Goal: Check status: Check status

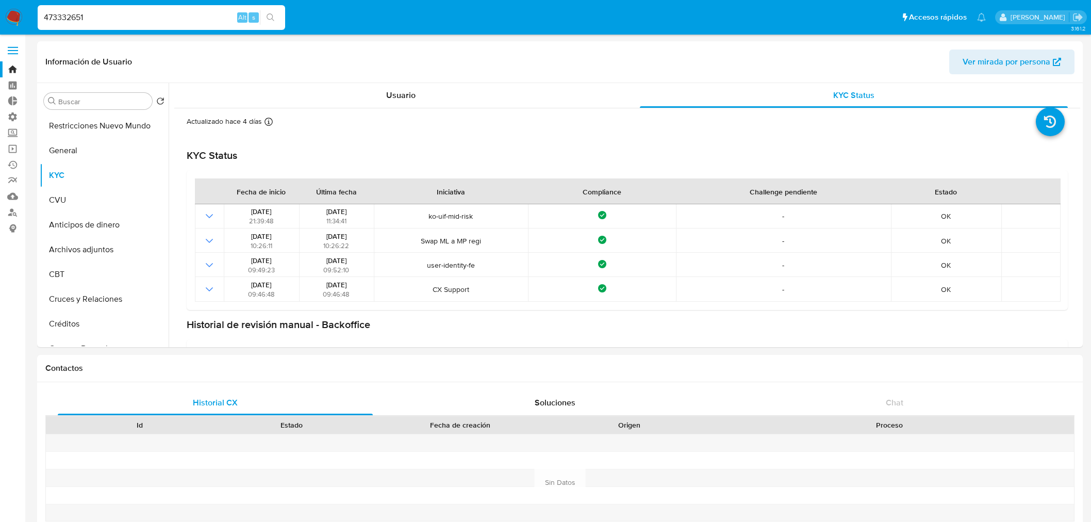
select select "10"
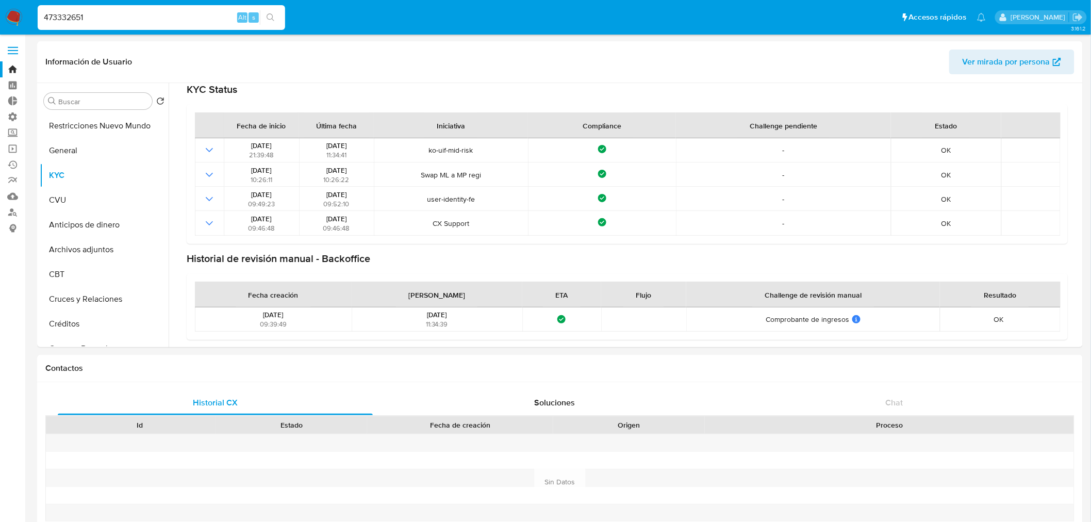
click at [122, 22] on input "473332651" at bounding box center [161, 17] width 247 height 13
paste input "177722120"
click at [122, 22] on input "473332651177722120" at bounding box center [161, 17] width 247 height 13
paste input
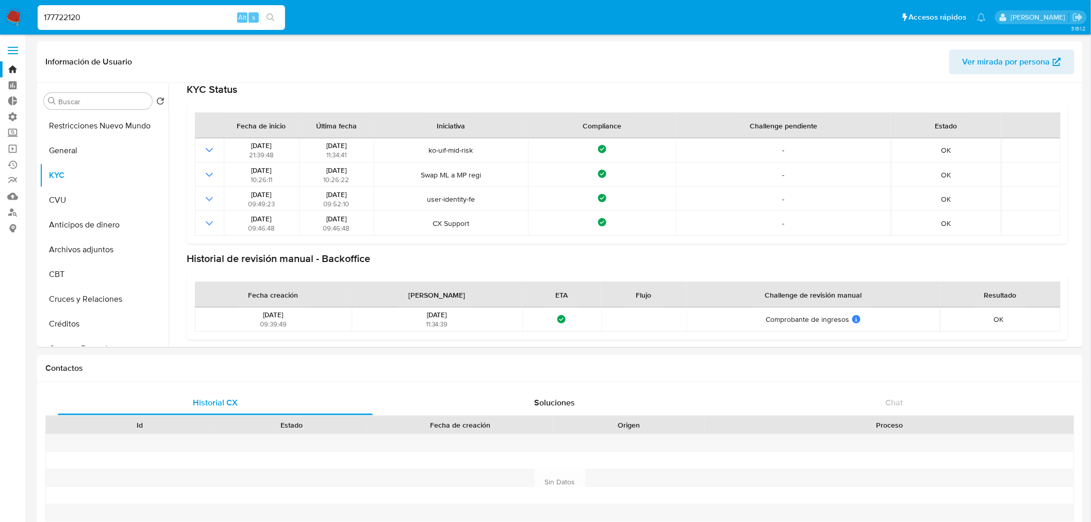
type input "177722120"
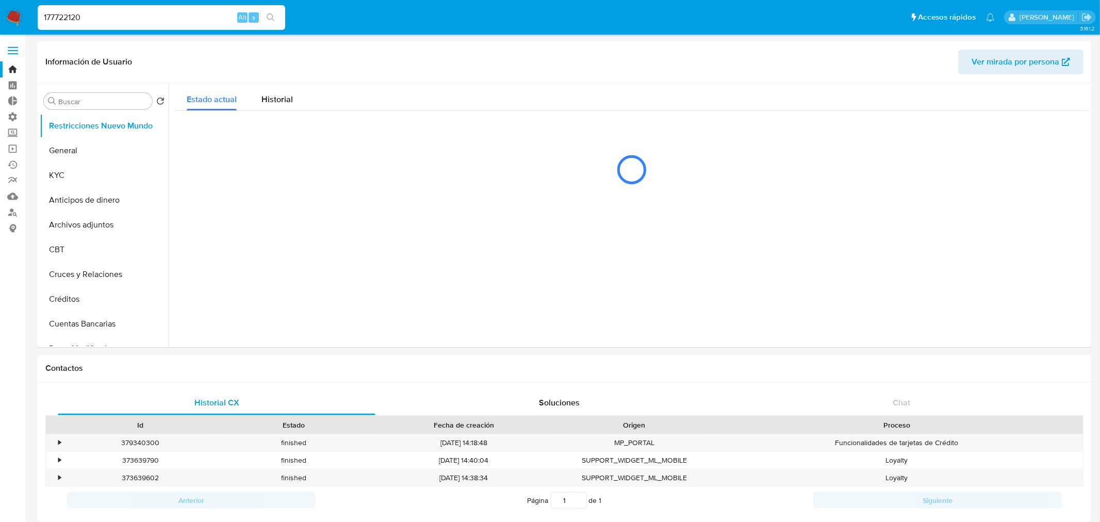
select select "10"
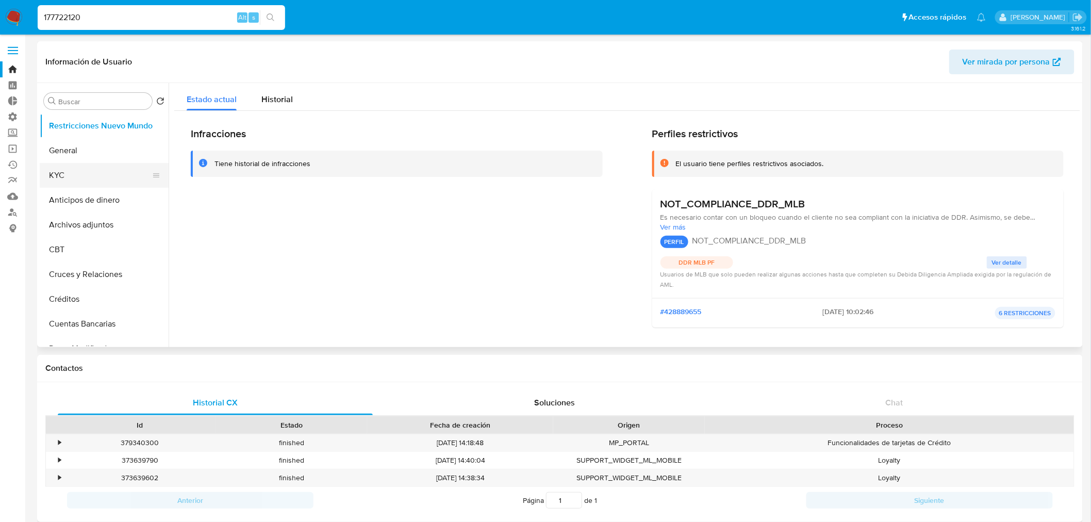
click at [69, 163] on button "KYC" at bounding box center [100, 175] width 121 height 25
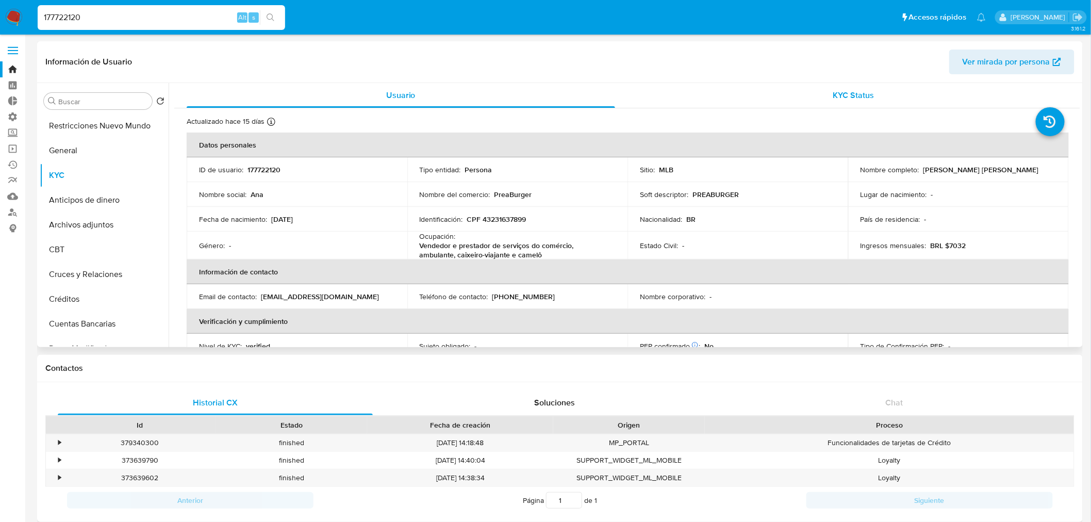
click at [848, 96] on span "KYC Status" at bounding box center [853, 95] width 41 height 12
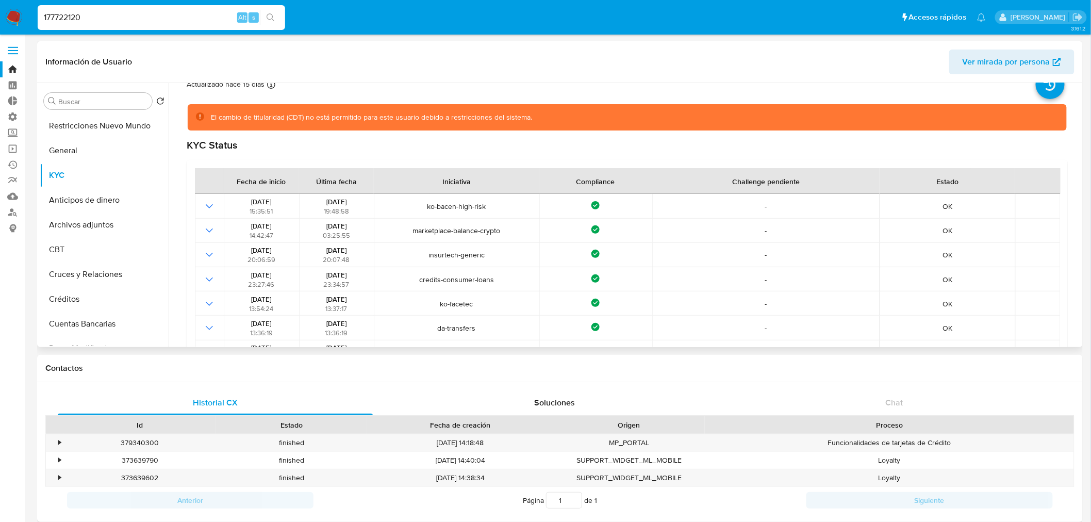
scroll to position [57, 0]
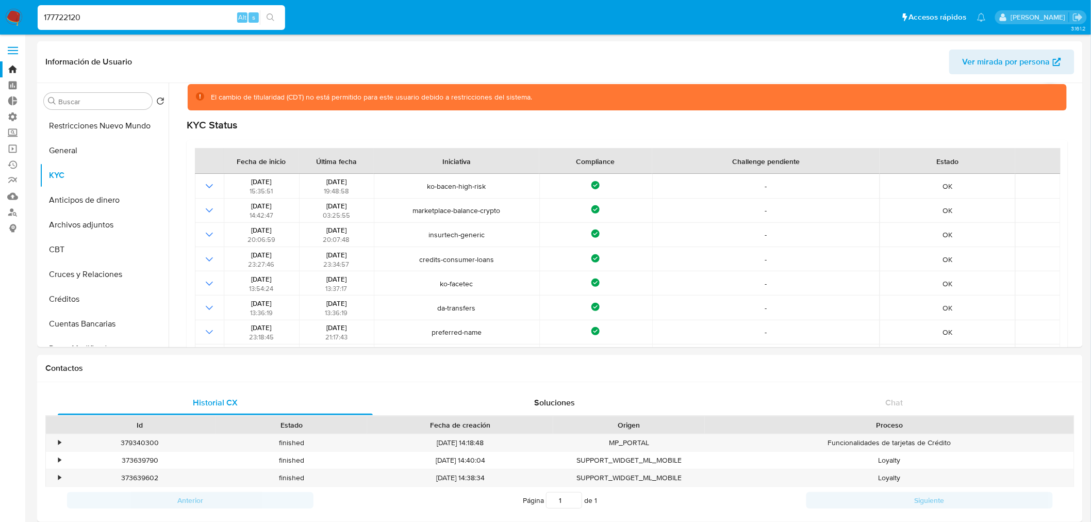
click at [160, 20] on input "177722120" at bounding box center [161, 17] width 247 height 13
paste input "290553399"
type input "290553399"
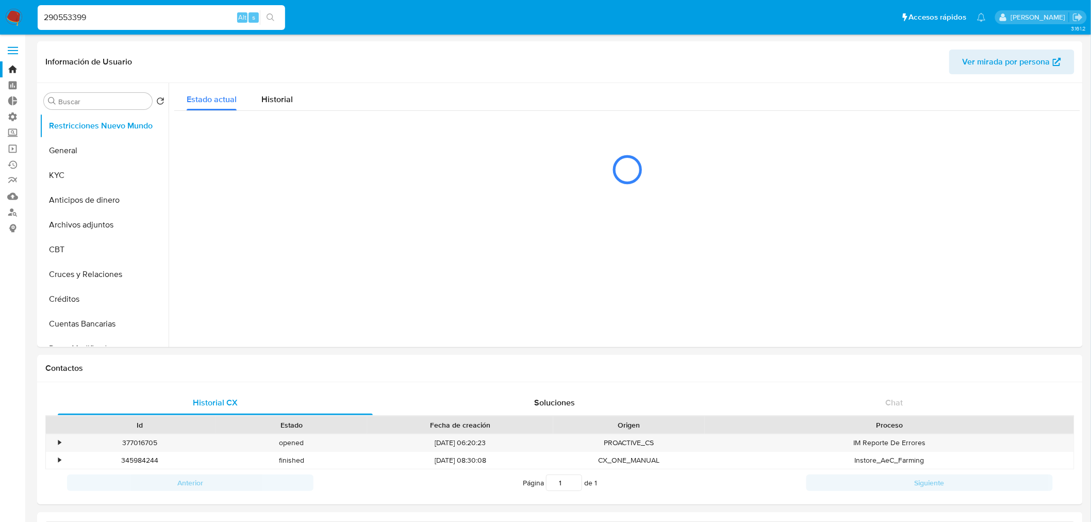
select select "10"
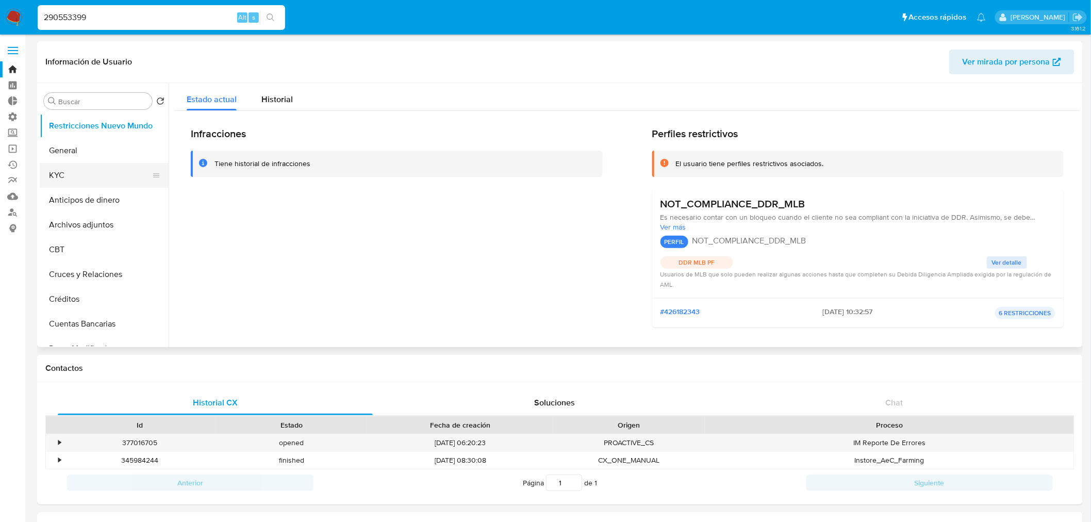
click at [57, 177] on button "KYC" at bounding box center [100, 175] width 121 height 25
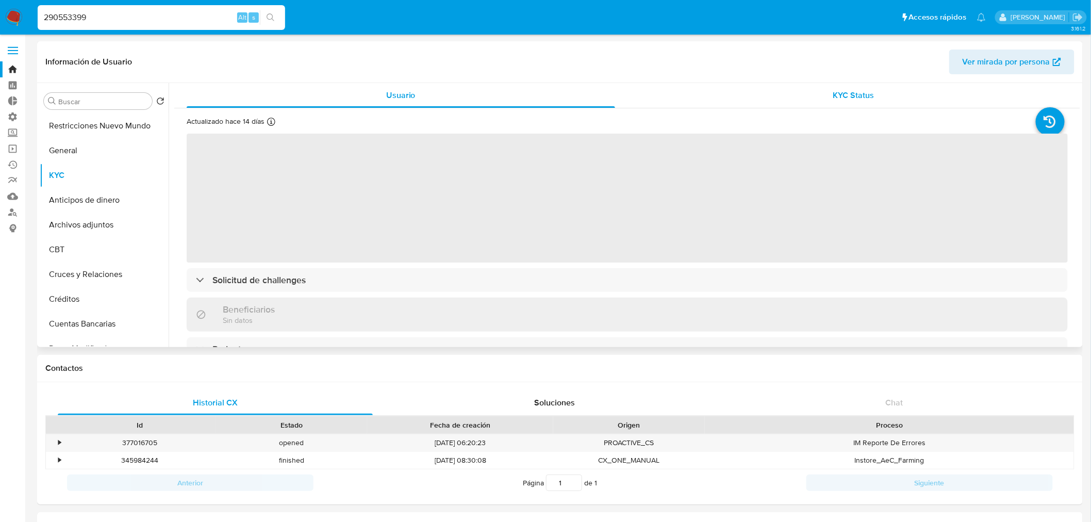
click at [833, 97] on span "KYC Status" at bounding box center [853, 95] width 41 height 12
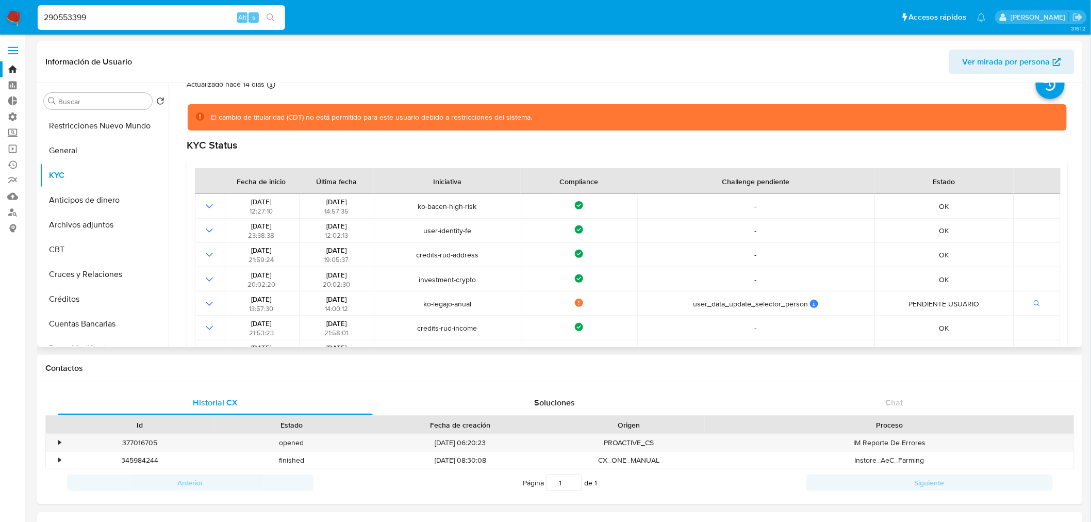
scroll to position [57, 0]
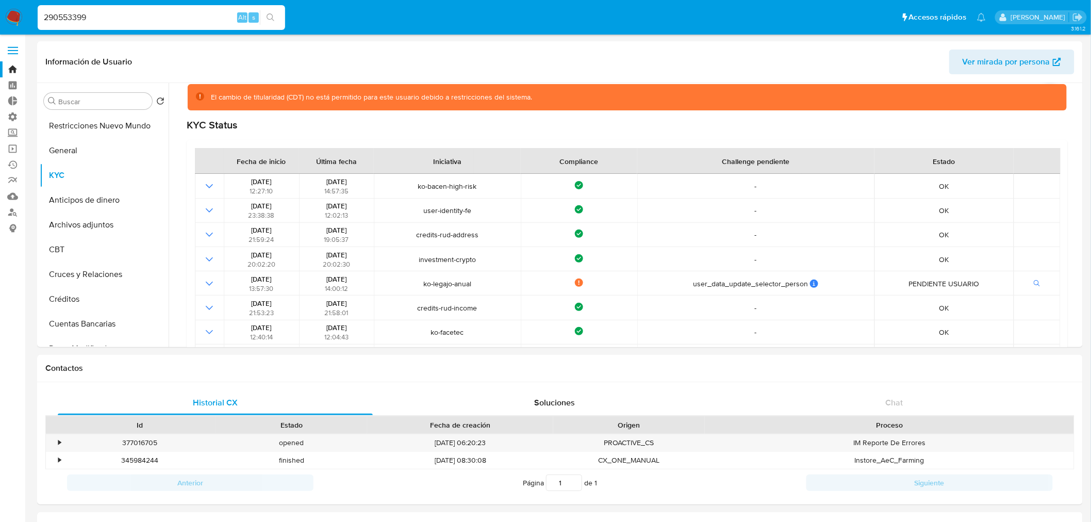
click at [166, 22] on input "290553399" at bounding box center [161, 17] width 247 height 13
paste input "1867439540"
type input "1867439540"
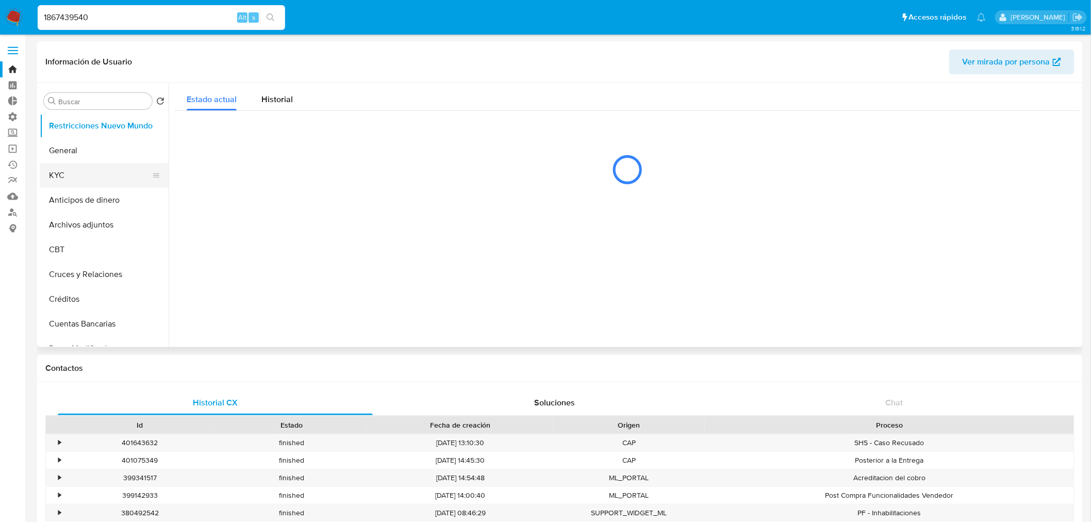
select select "10"
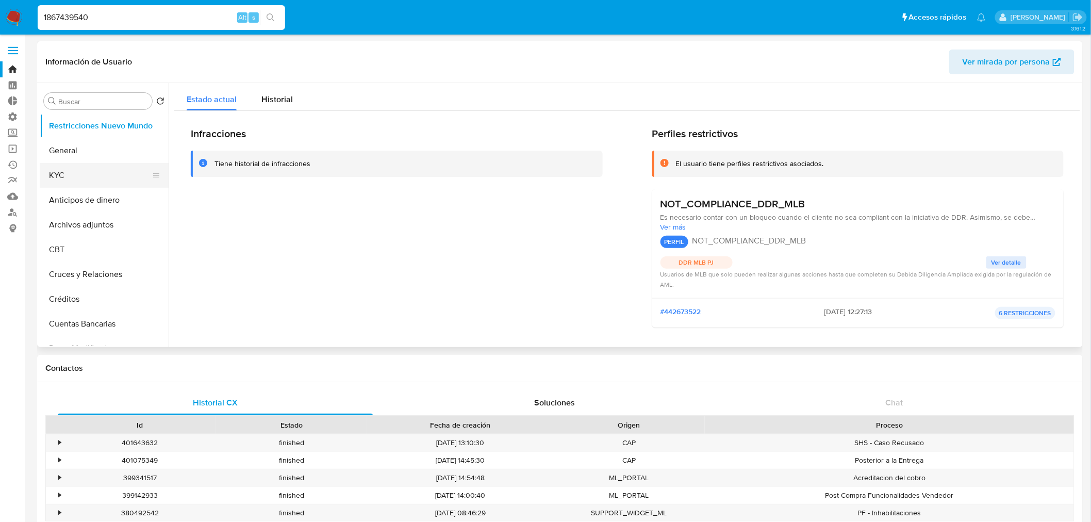
click at [94, 184] on button "KYC" at bounding box center [100, 175] width 121 height 25
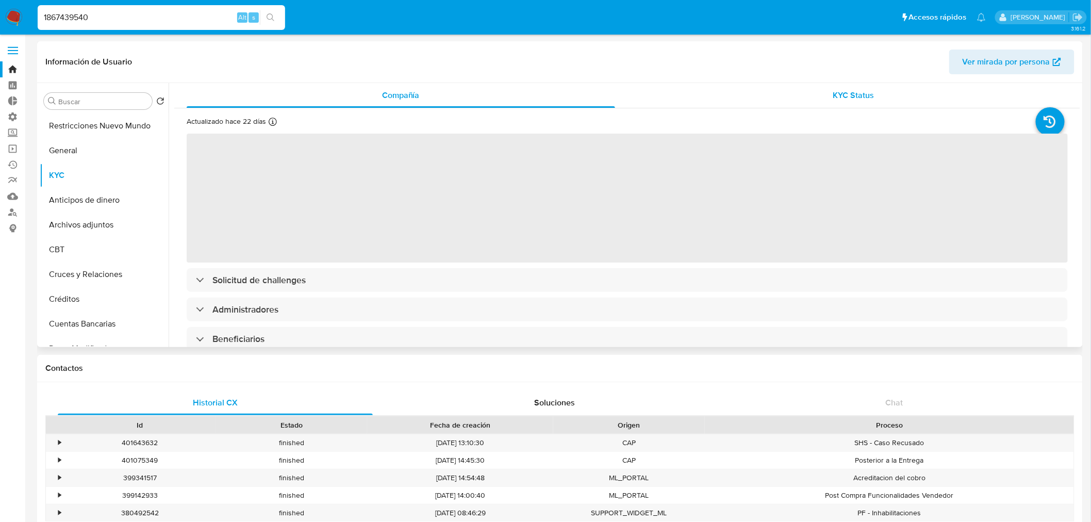
click at [903, 99] on div "KYC Status" at bounding box center [854, 95] width 428 height 25
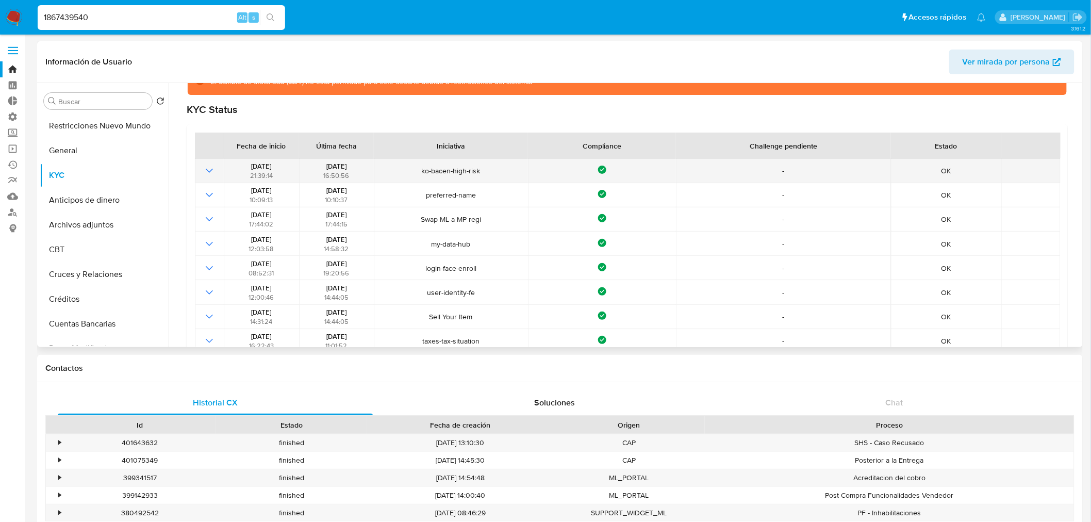
scroll to position [57, 0]
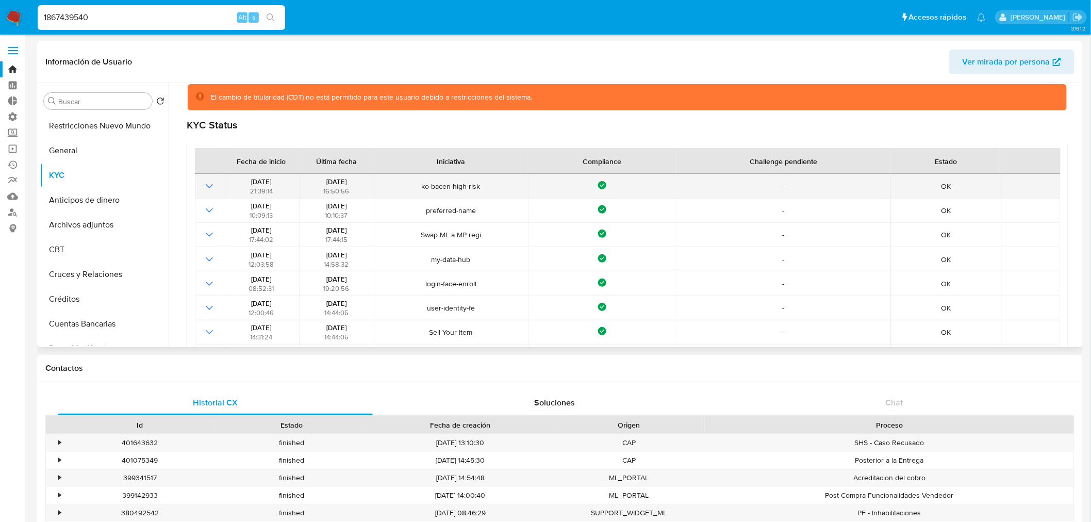
drag, startPoint x: 318, startPoint y: 184, endPoint x: 332, endPoint y: 184, distance: 14.9
click at [332, 184] on div "[DATE] 16:50:56" at bounding box center [336, 186] width 69 height 19
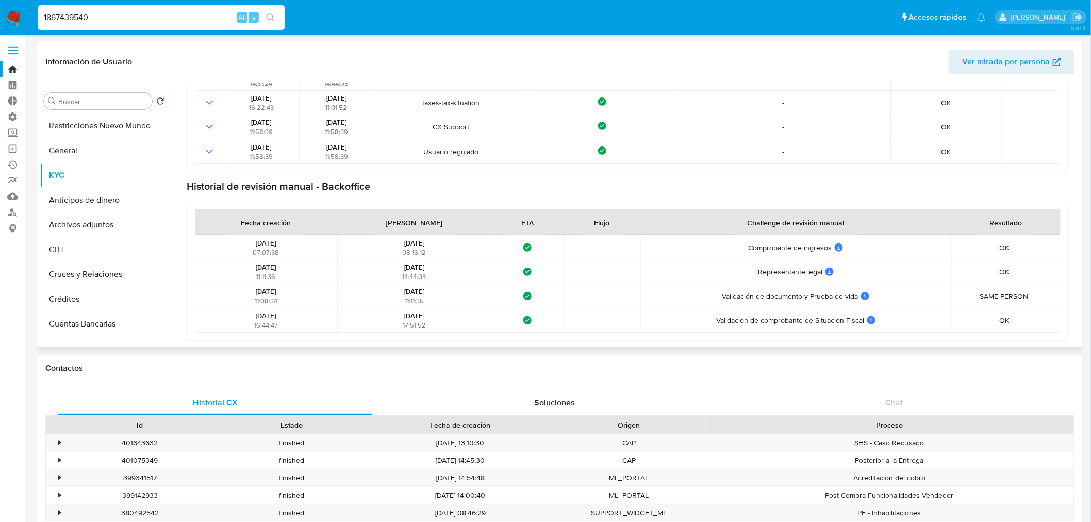
scroll to position [312, 0]
drag, startPoint x: 387, startPoint y: 244, endPoint x: 439, endPoint y: 243, distance: 52.1
click at [439, 243] on div "[DATE] 08:16:12" at bounding box center [414, 246] width 148 height 19
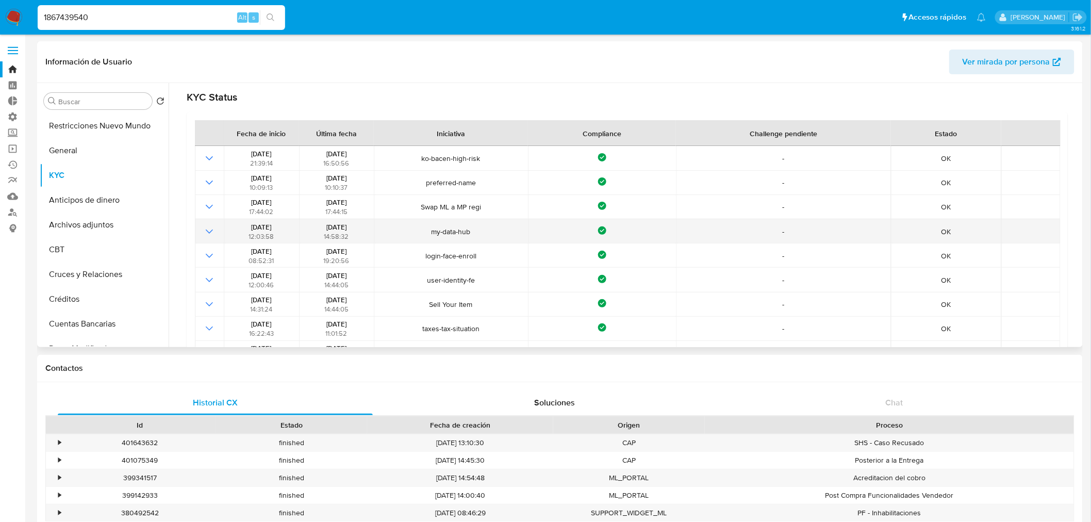
scroll to position [84, 0]
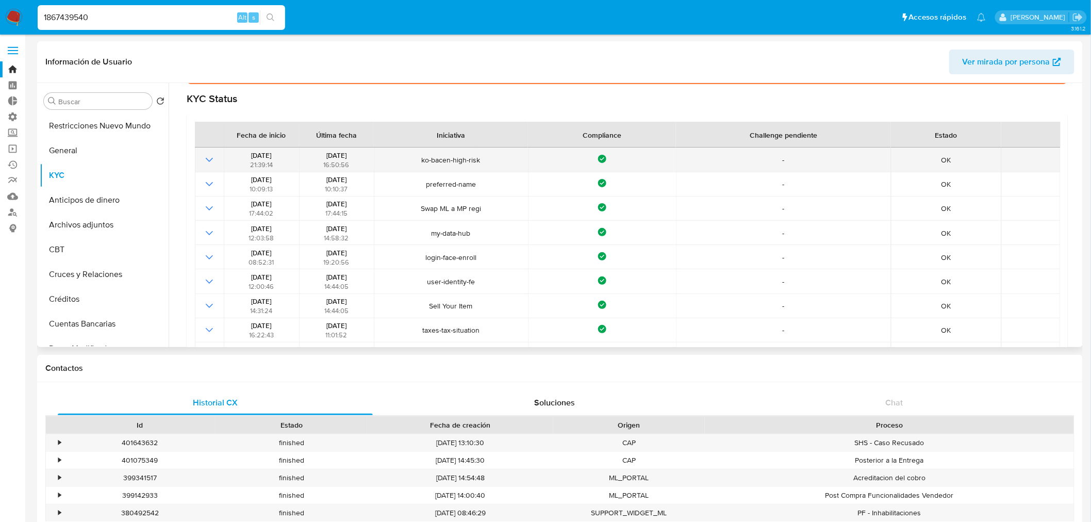
drag, startPoint x: 314, startPoint y: 160, endPoint x: 337, endPoint y: 156, distance: 22.5
click at [337, 156] on div "[DATE] 16:50:56" at bounding box center [336, 160] width 69 height 19
click at [210, 160] on icon "Mostrar operación" at bounding box center [209, 160] width 7 height 4
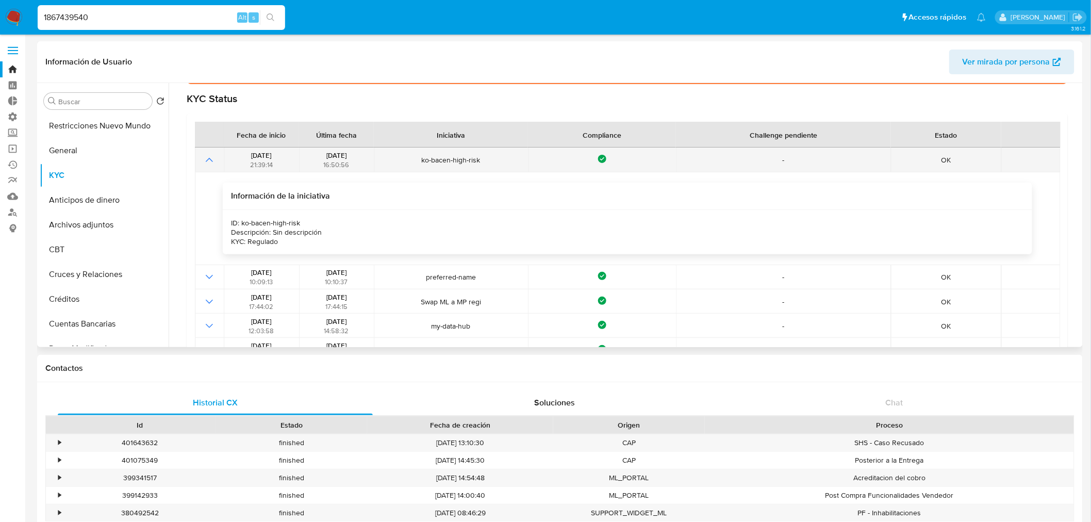
click at [210, 160] on icon "Mostrar operación" at bounding box center [209, 160] width 12 height 12
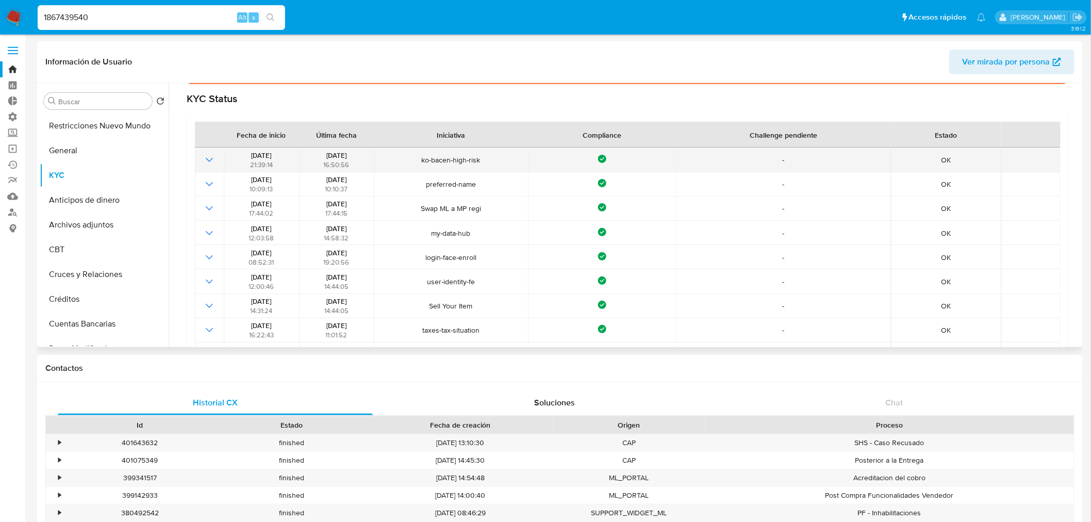
click at [324, 160] on span "16:50:56" at bounding box center [336, 165] width 26 height 10
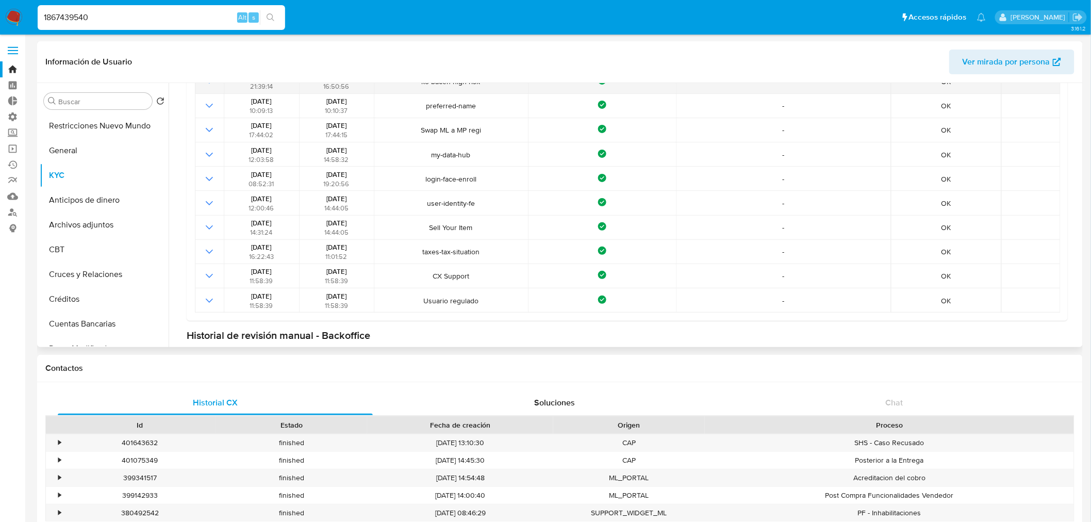
scroll to position [312, 0]
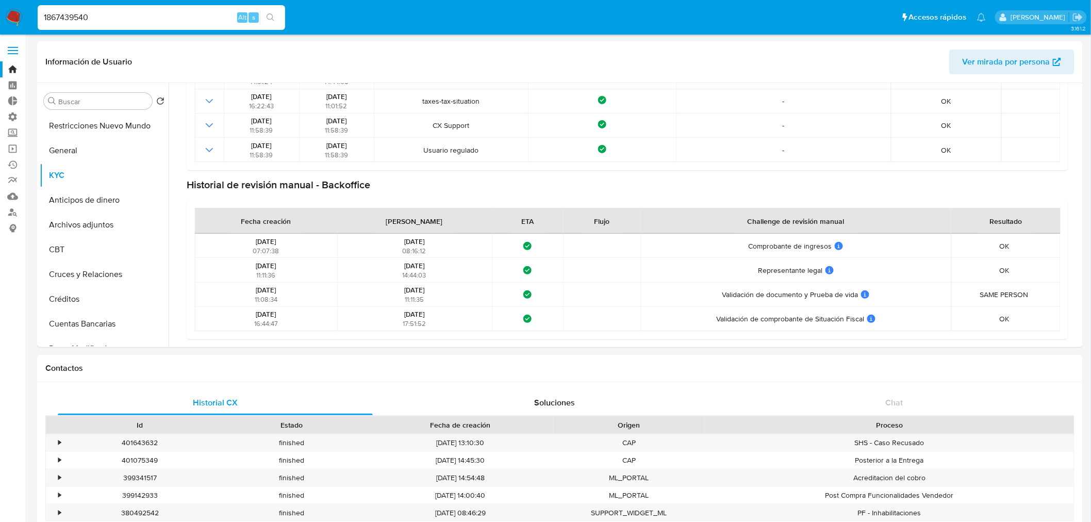
click at [188, 11] on input "1867439540" at bounding box center [161, 17] width 247 height 13
paste input "5391680"
type input "53916800"
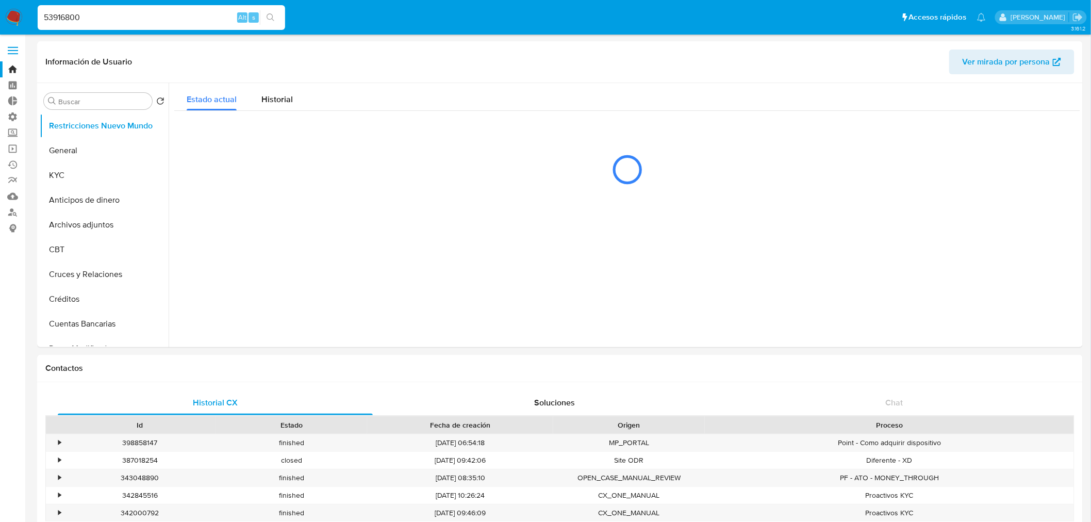
select select "10"
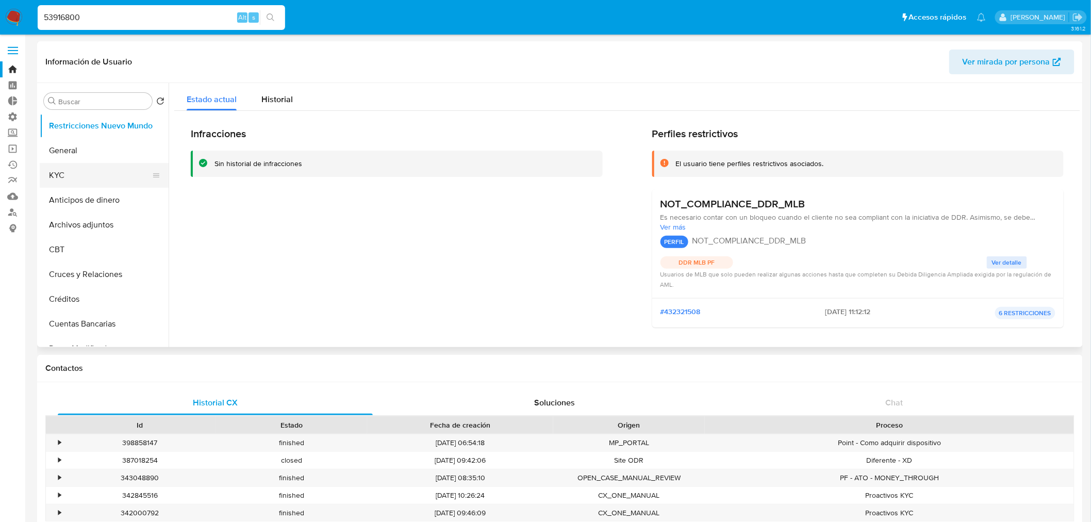
click at [69, 173] on button "KYC" at bounding box center [100, 175] width 121 height 25
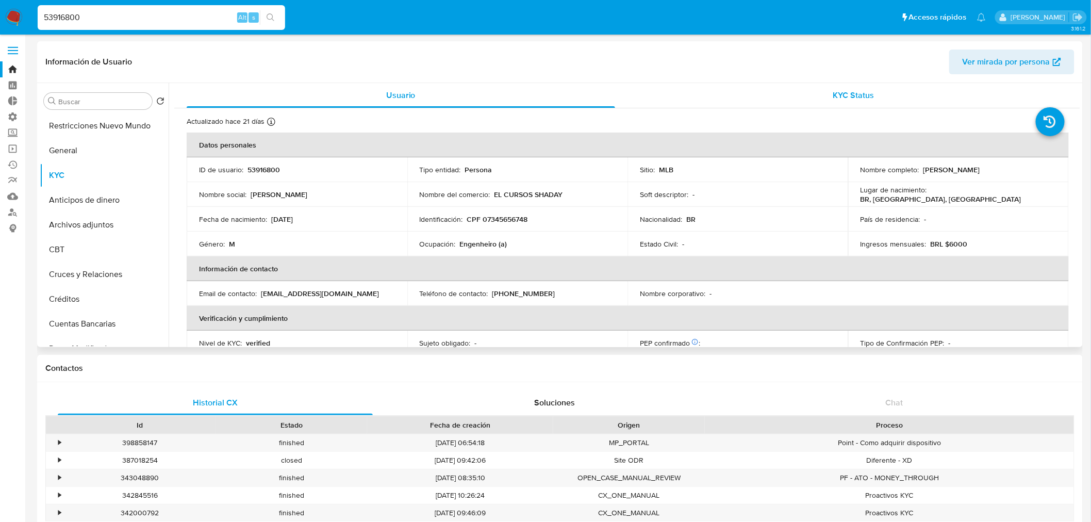
click at [849, 95] on span "KYC Status" at bounding box center [853, 95] width 41 height 12
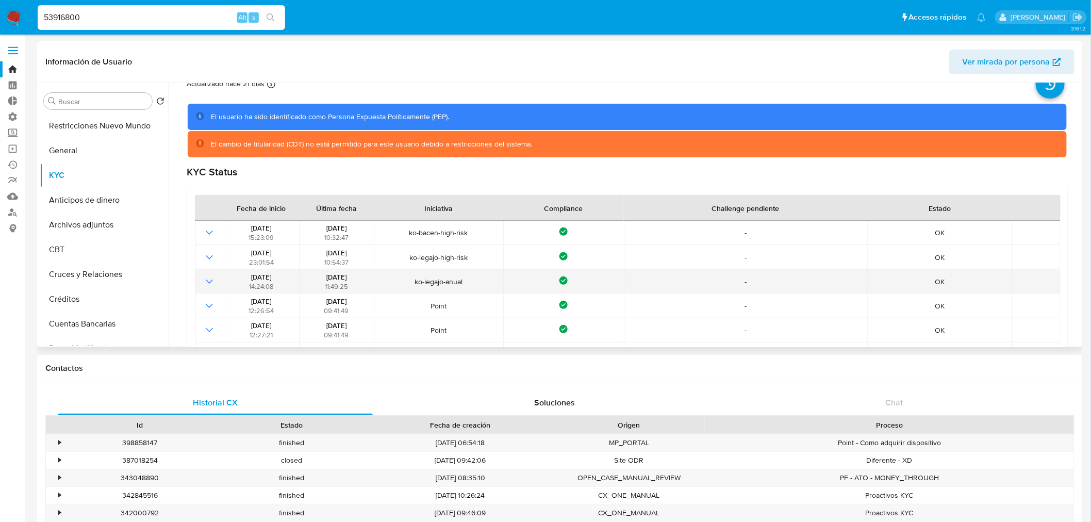
scroll to position [57, 0]
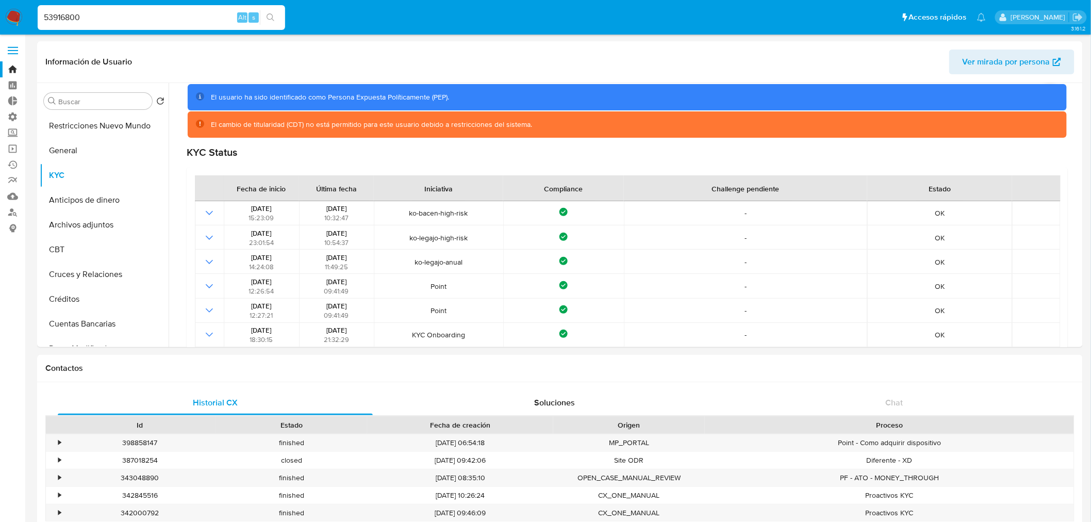
click at [134, 12] on input "53916800" at bounding box center [161, 17] width 247 height 13
paste input "428362282"
type input "428362282"
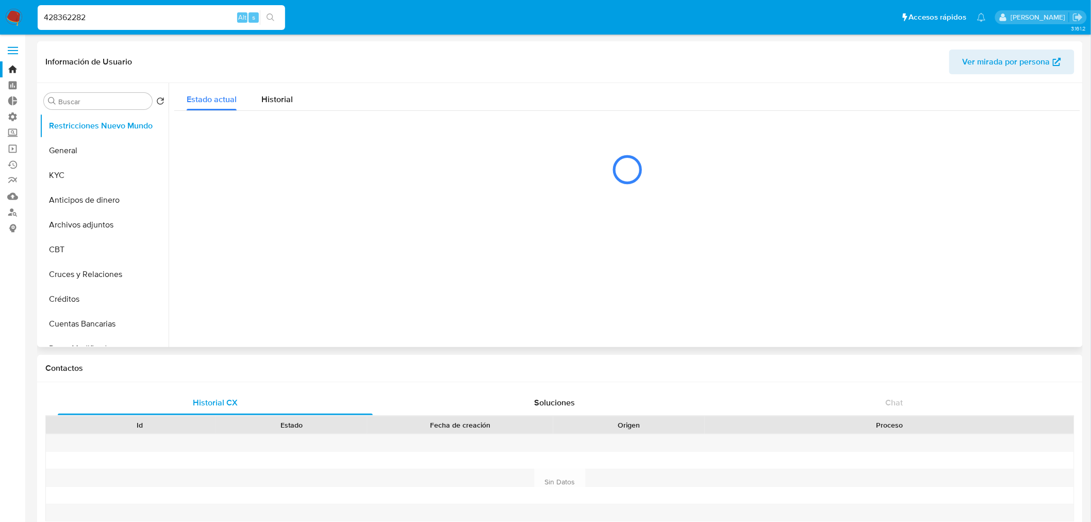
select select "10"
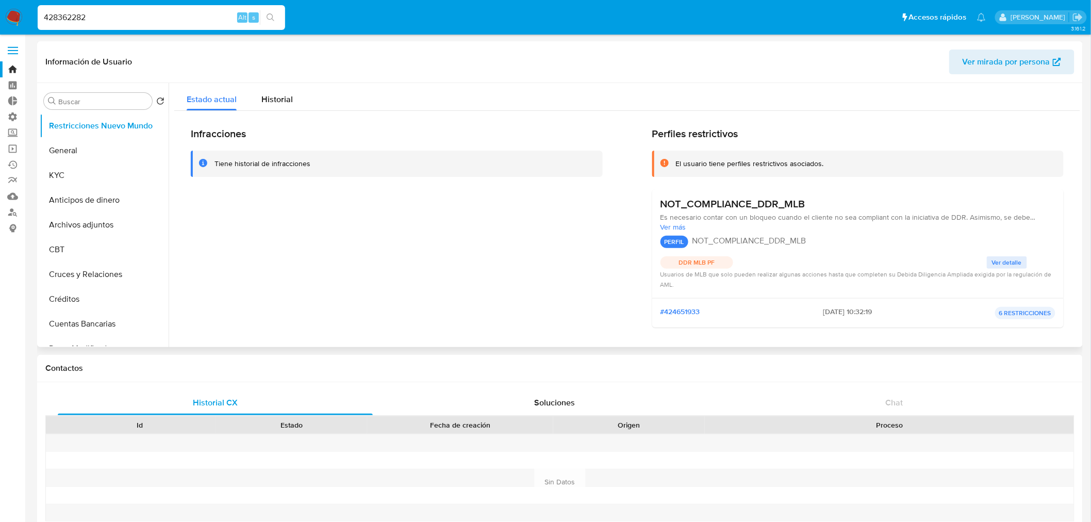
click at [313, 184] on div "Infracciones Tiene historial de infracciones" at bounding box center [397, 231] width 412 height 208
click at [56, 151] on button "General" at bounding box center [100, 150] width 121 height 25
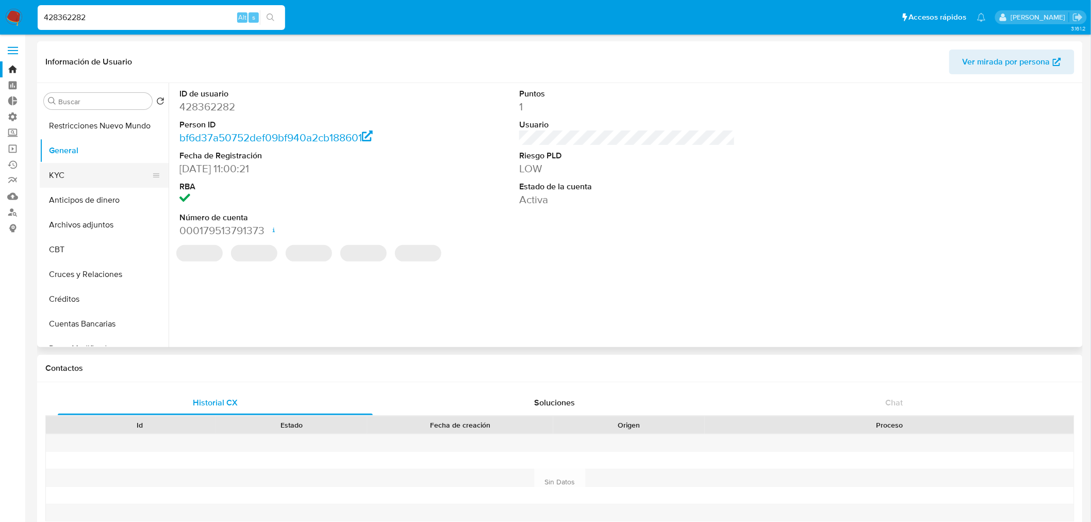
click at [63, 169] on button "KYC" at bounding box center [100, 175] width 121 height 25
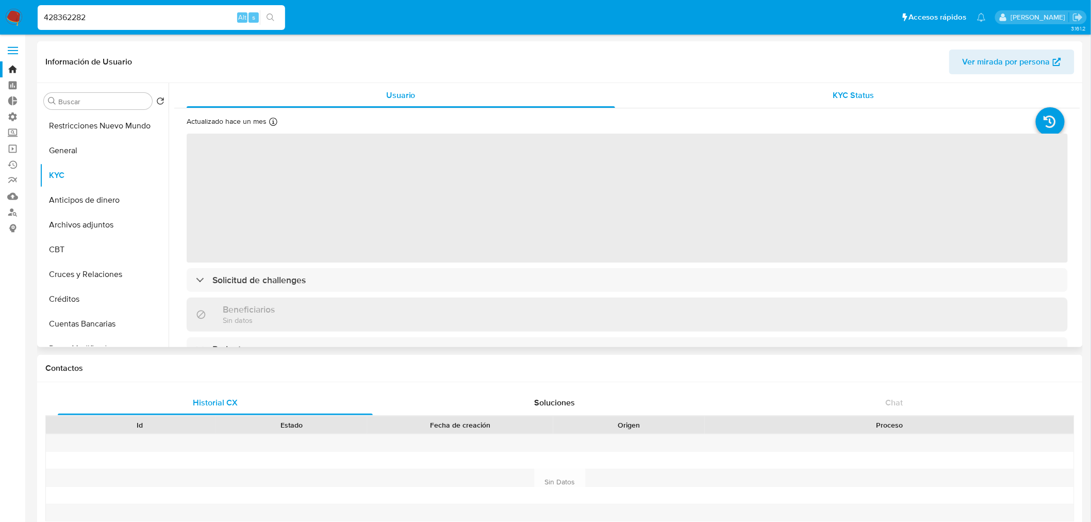
click at [865, 103] on div "KYC Status" at bounding box center [854, 95] width 428 height 25
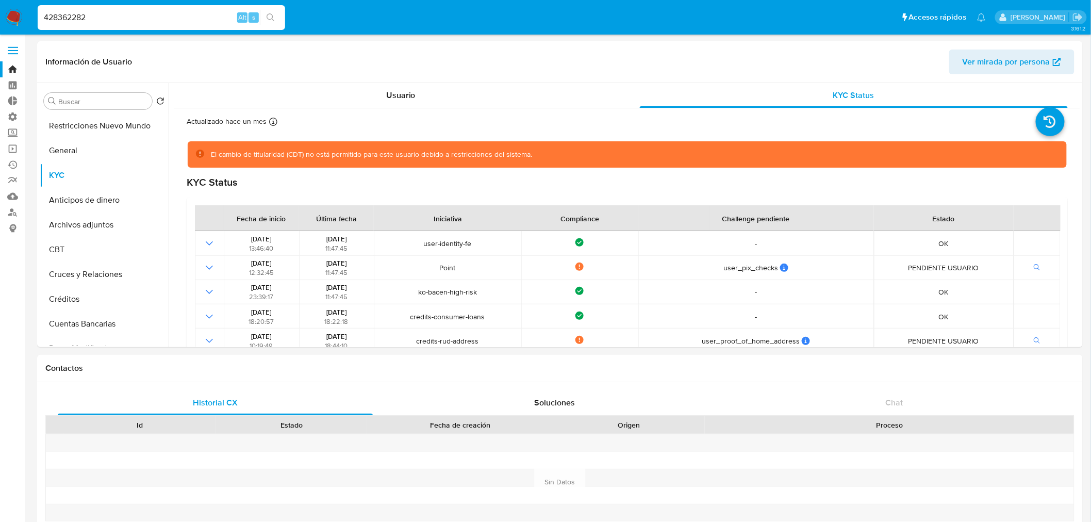
click at [153, 18] on input "428362282" at bounding box center [161, 17] width 247 height 13
paste input "380631425"
type input "380631425"
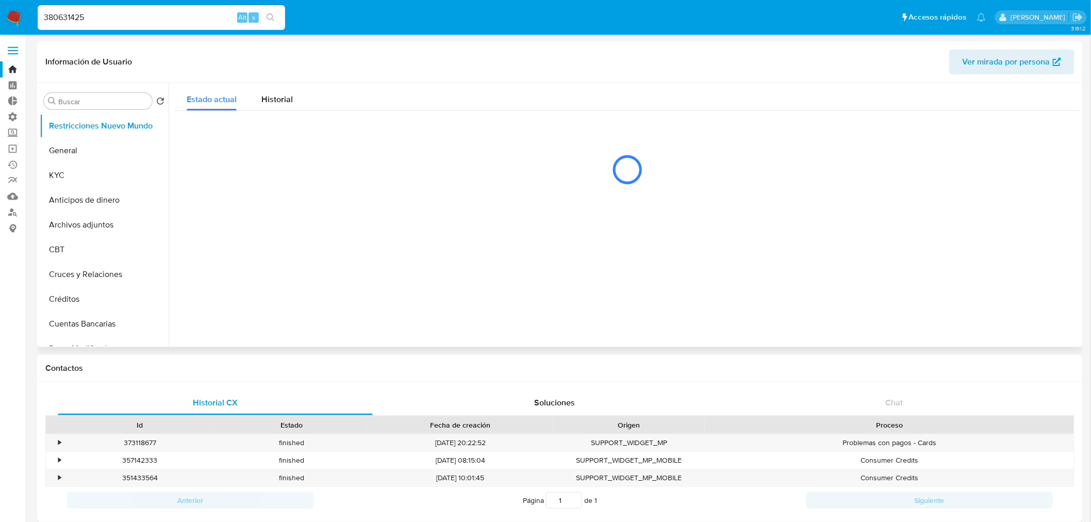
select select "10"
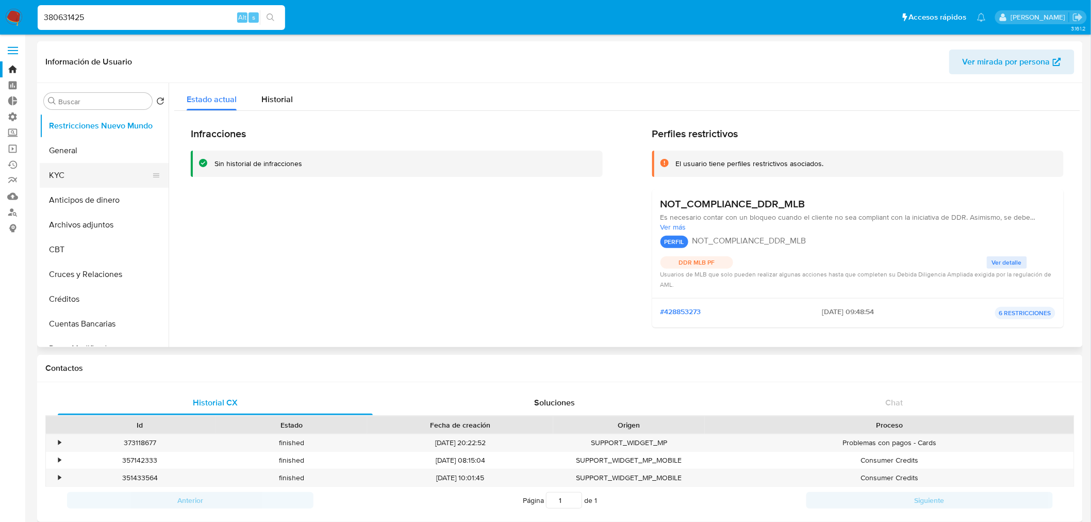
click at [91, 174] on button "KYC" at bounding box center [100, 175] width 121 height 25
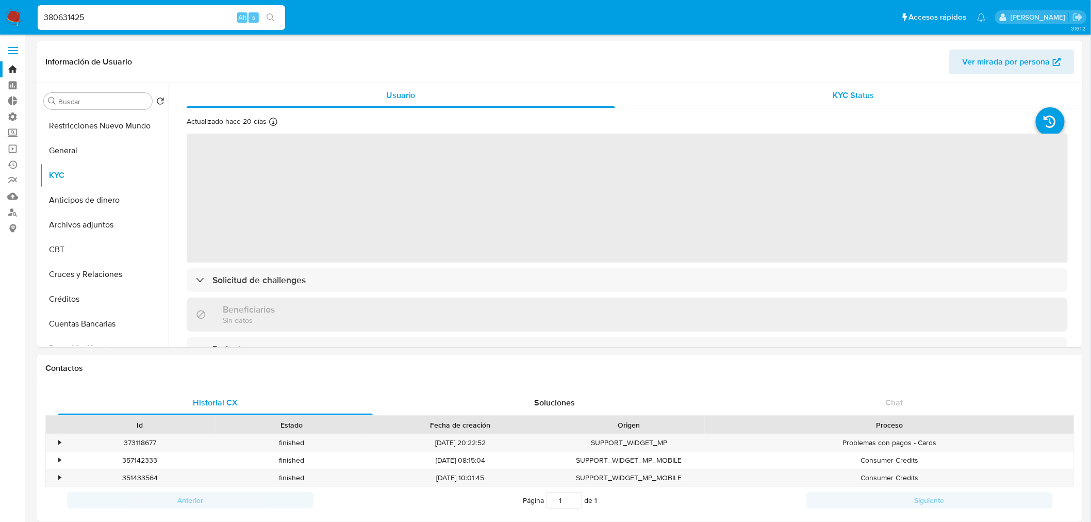
click at [828, 88] on div "KYC Status" at bounding box center [854, 95] width 428 height 25
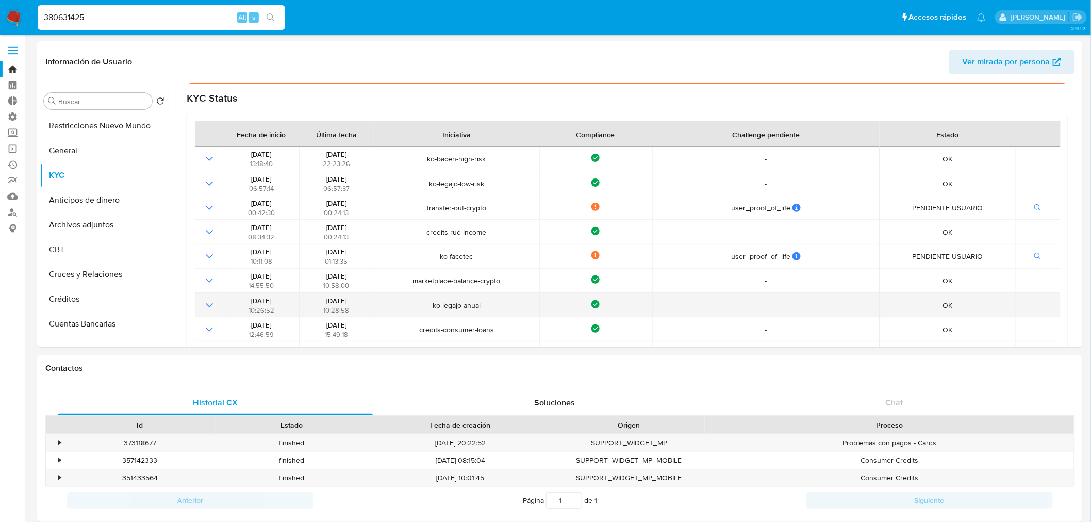
scroll to position [114, 0]
